Goal: Task Accomplishment & Management: Manage account settings

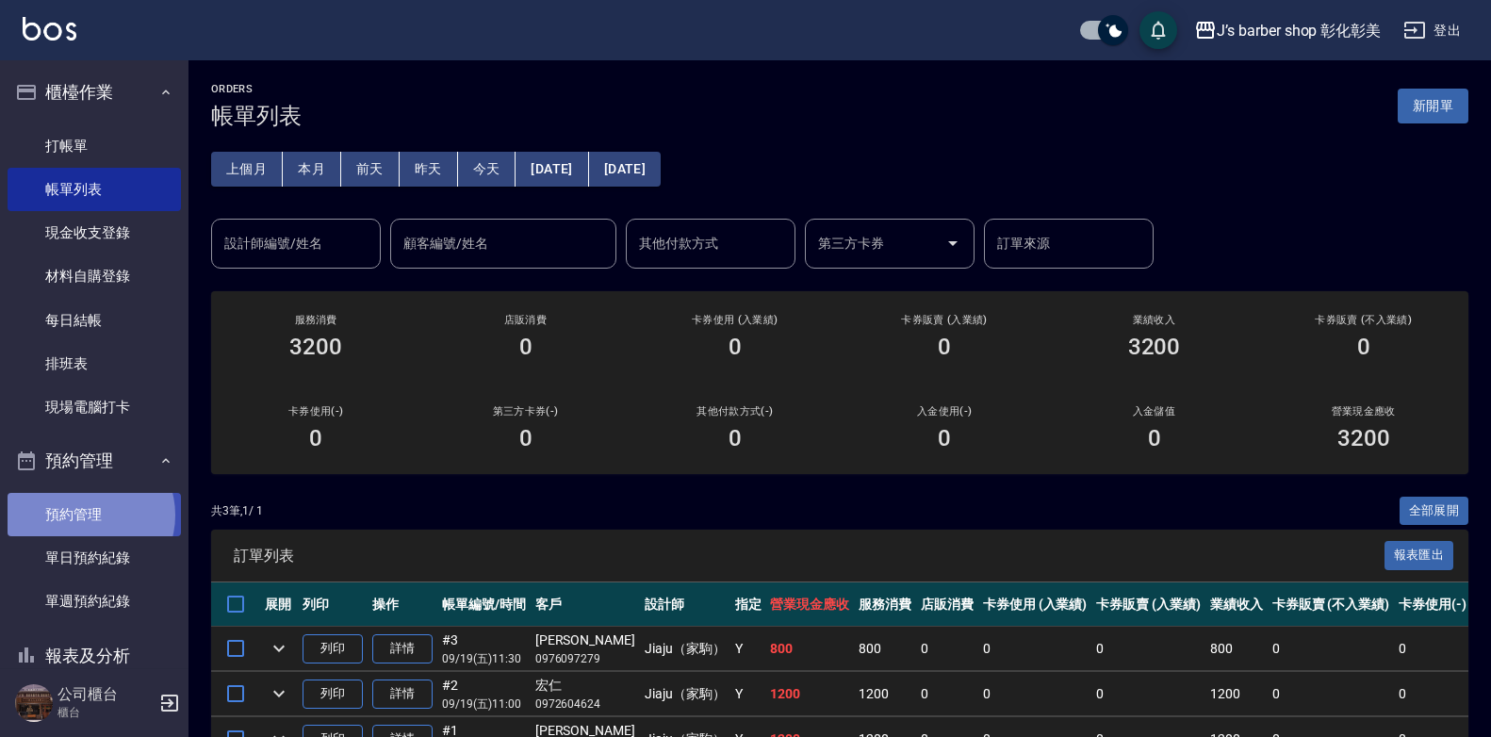
click at [90, 516] on link "預約管理" at bounding box center [94, 514] width 173 height 43
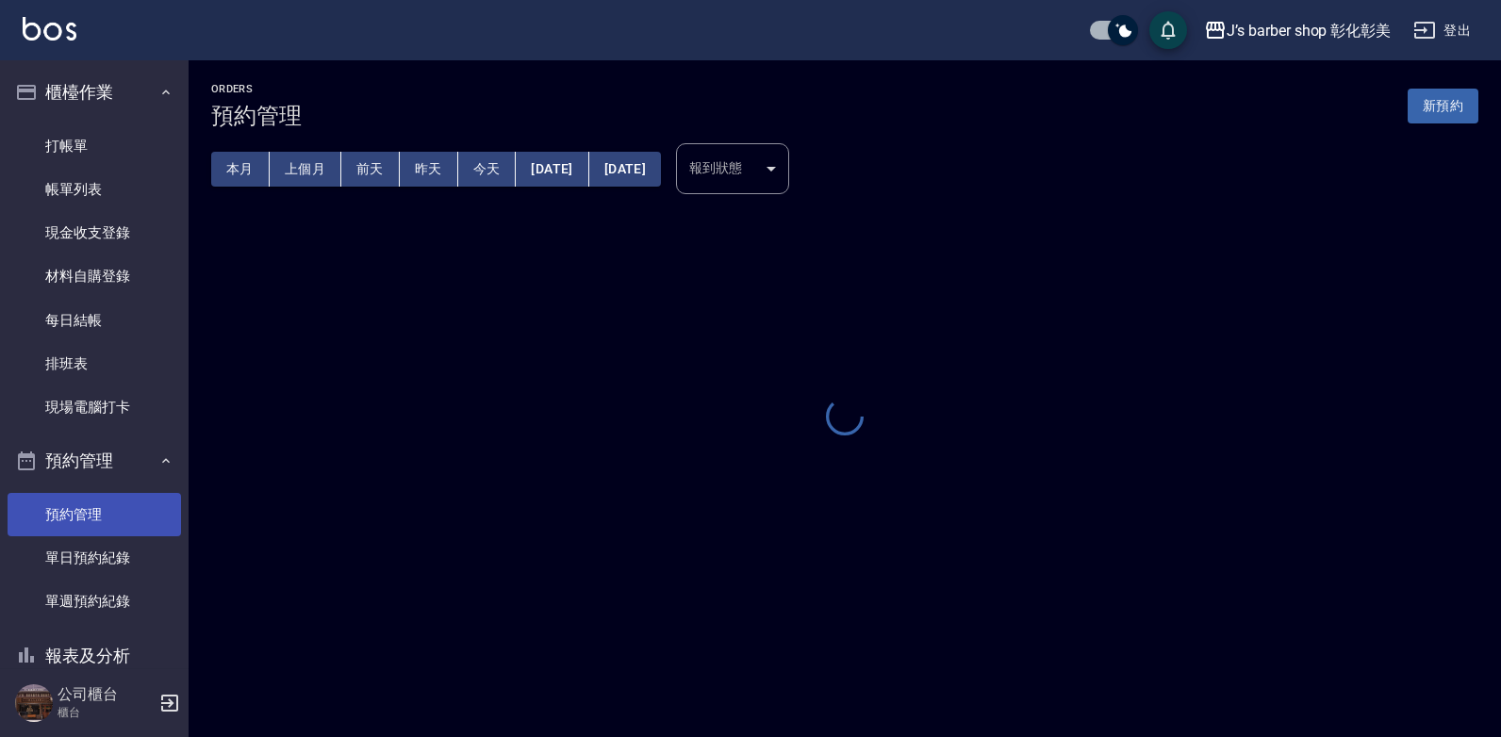
click at [90, 516] on link "預約管理" at bounding box center [94, 514] width 173 height 43
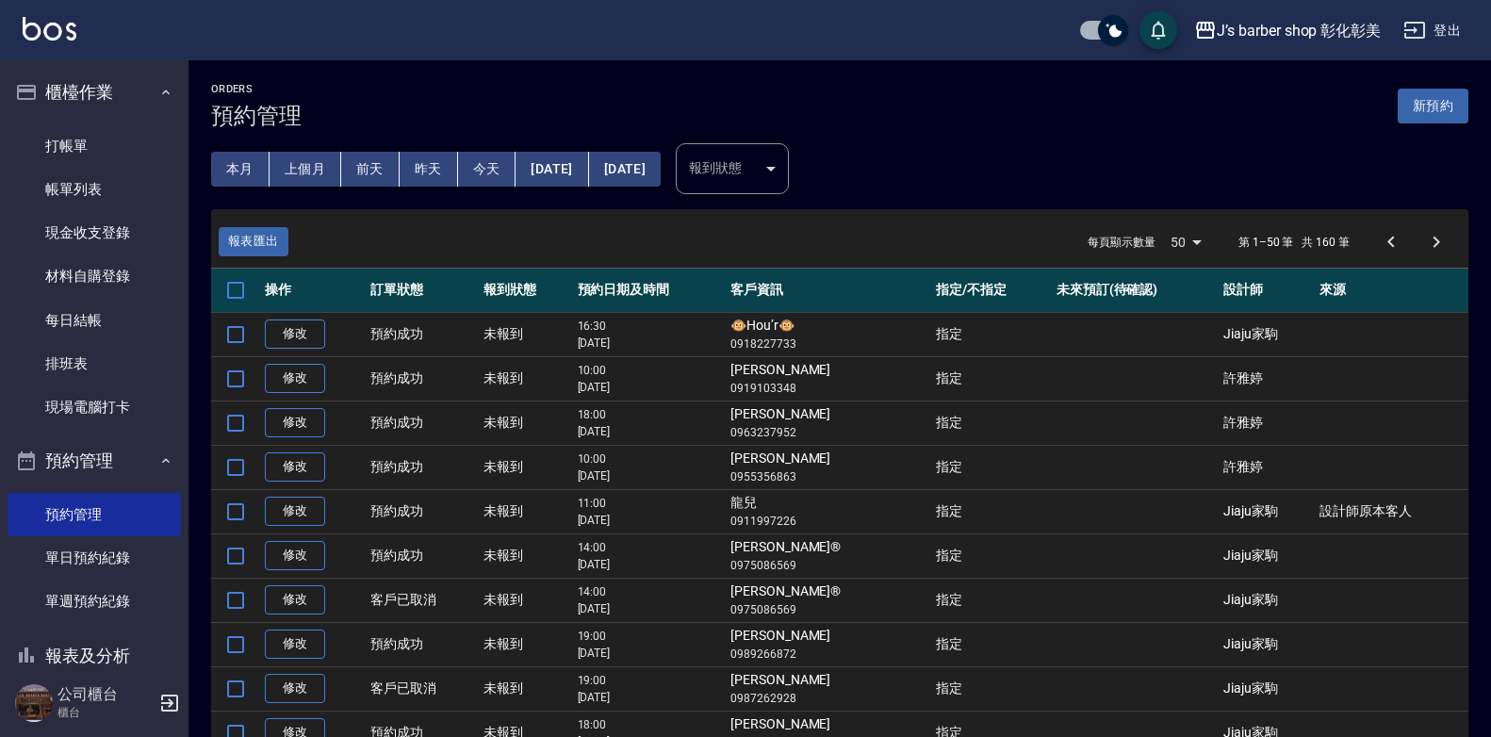
click at [497, 166] on button "今天" at bounding box center [487, 169] width 58 height 35
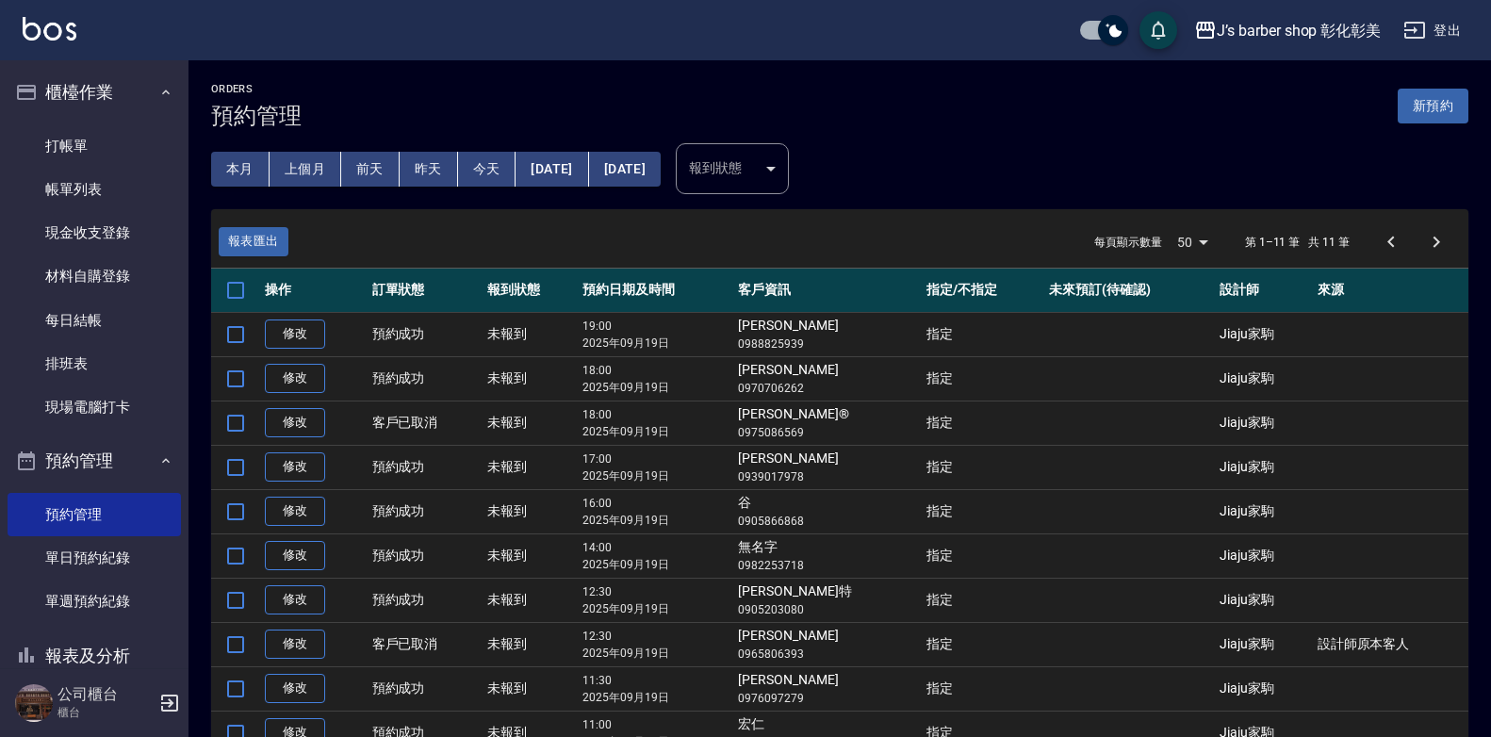
click at [535, 162] on button "[DATE]" at bounding box center [552, 169] width 73 height 35
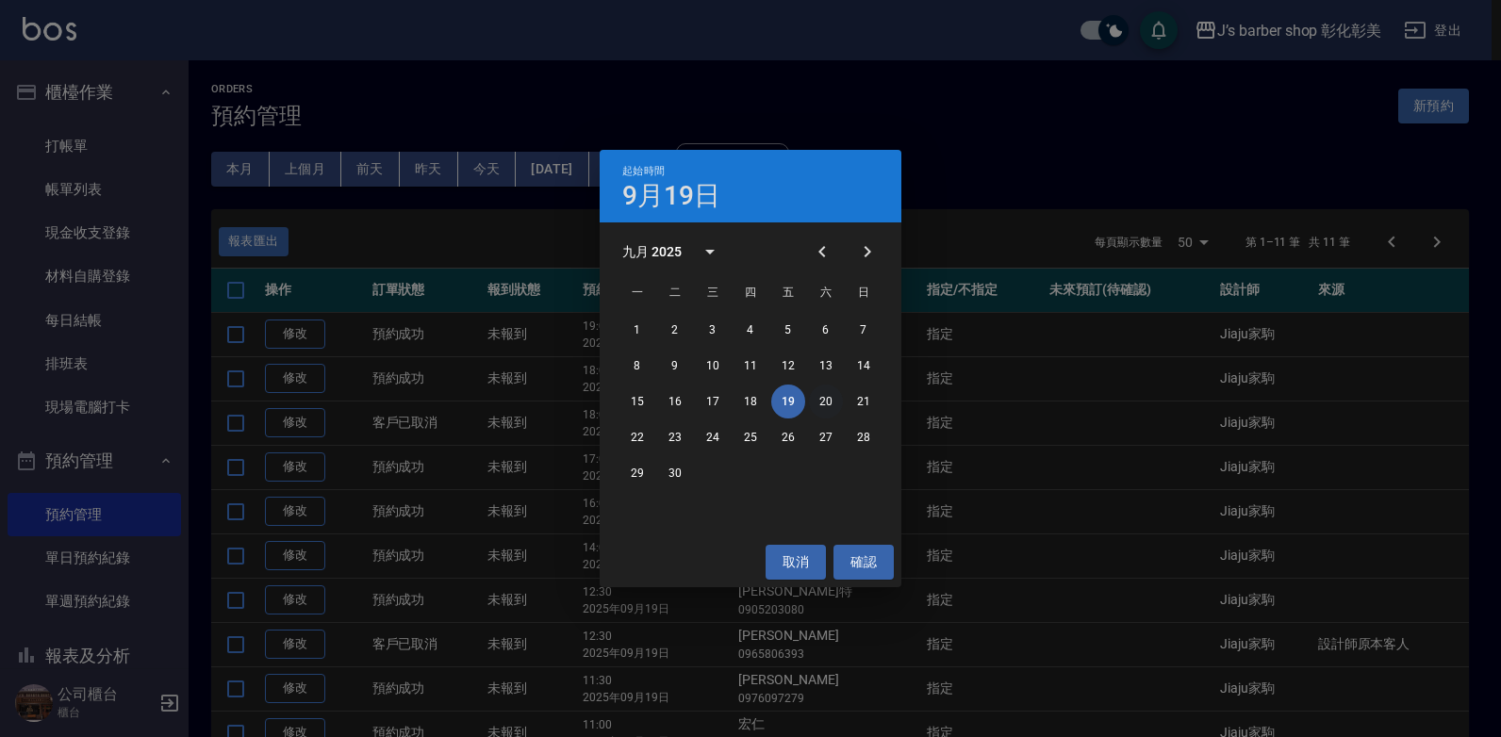
click at [829, 403] on button "20" at bounding box center [826, 402] width 34 height 34
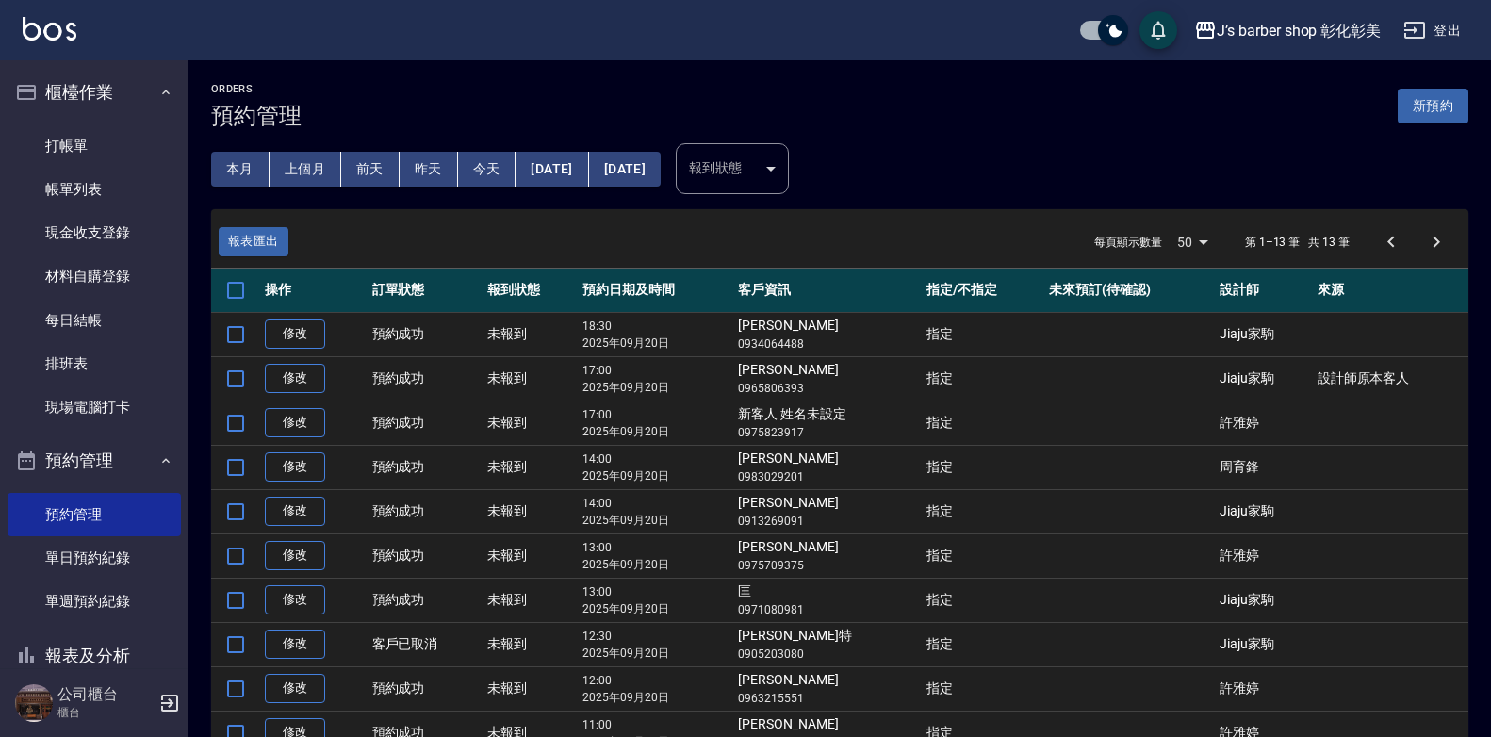
scroll to position [225, 0]
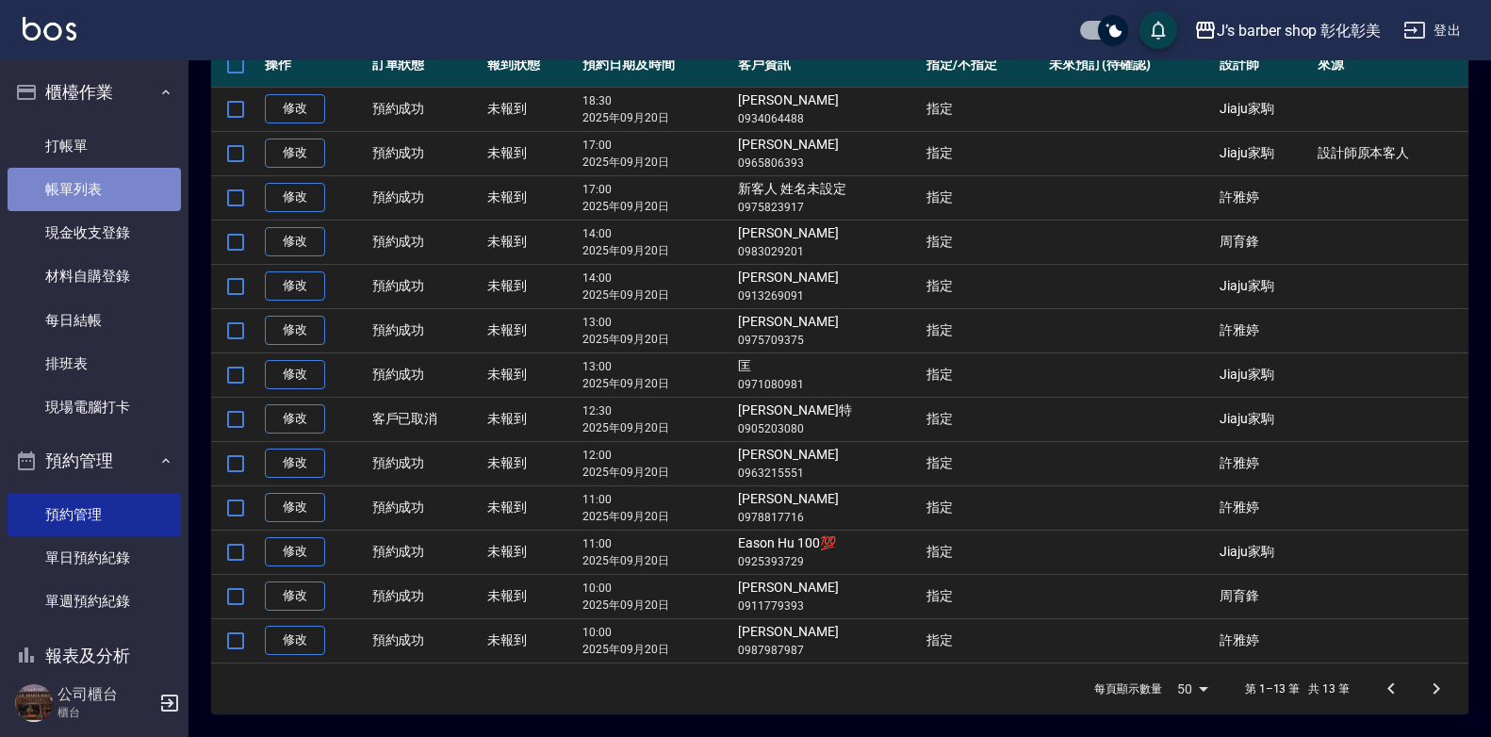
click at [108, 194] on link "帳單列表" at bounding box center [94, 189] width 173 height 43
